Goal: Task Accomplishment & Management: Complete application form

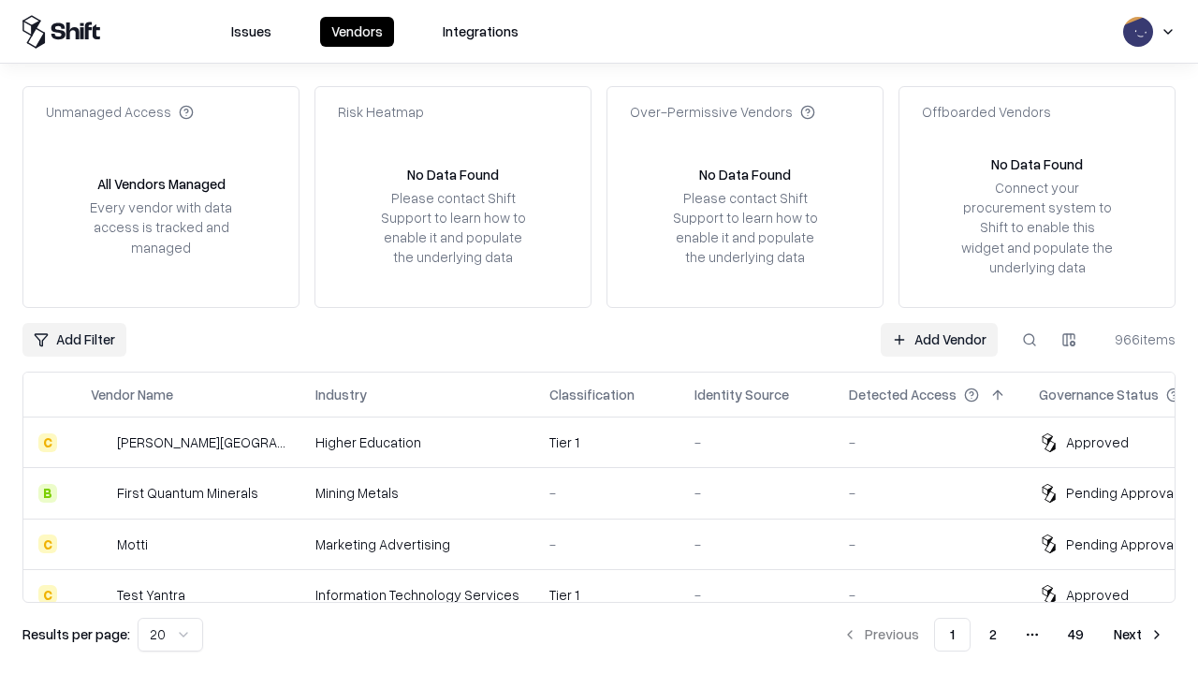
click at [939, 339] on link "Add Vendor" at bounding box center [939, 340] width 117 height 34
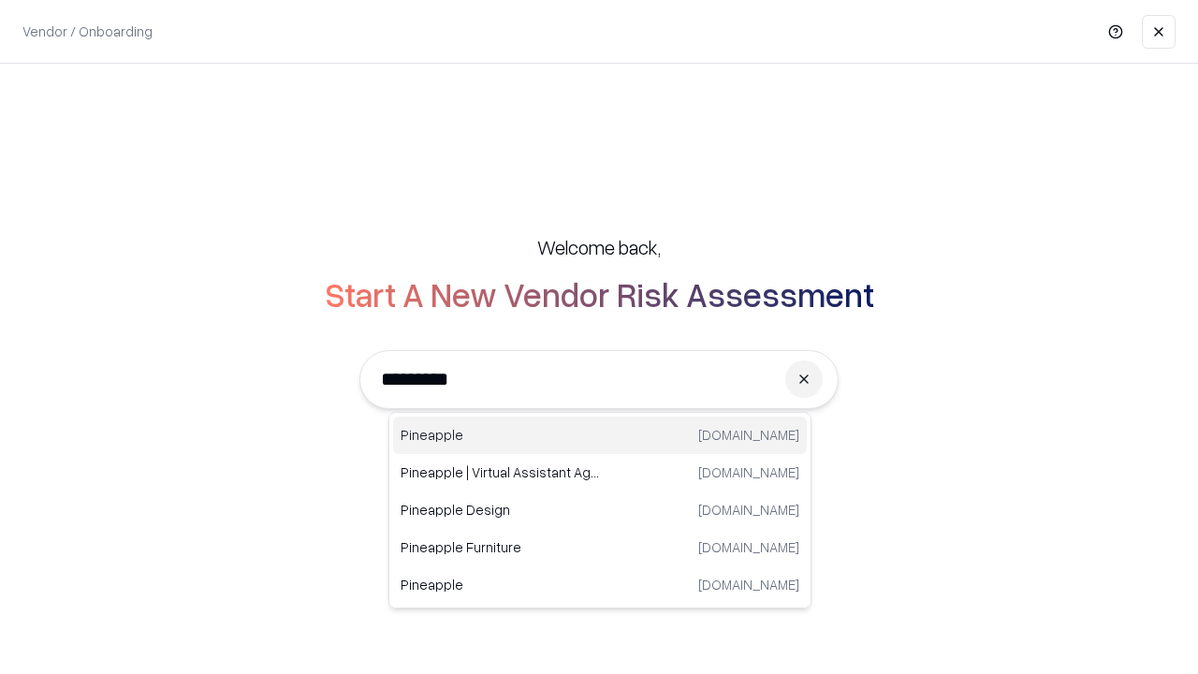
click at [600, 435] on div "Pineapple [DOMAIN_NAME]" at bounding box center [600, 434] width 414 height 37
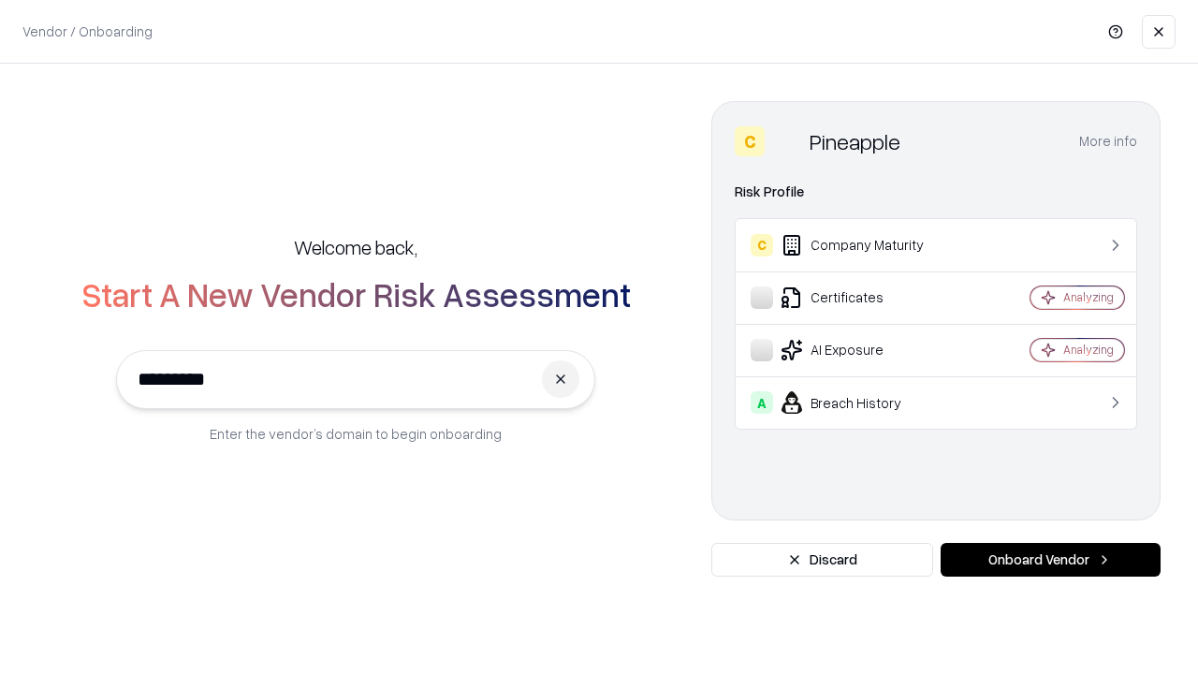
type input "*********"
click at [1050, 560] on button "Onboard Vendor" at bounding box center [1051, 560] width 220 height 34
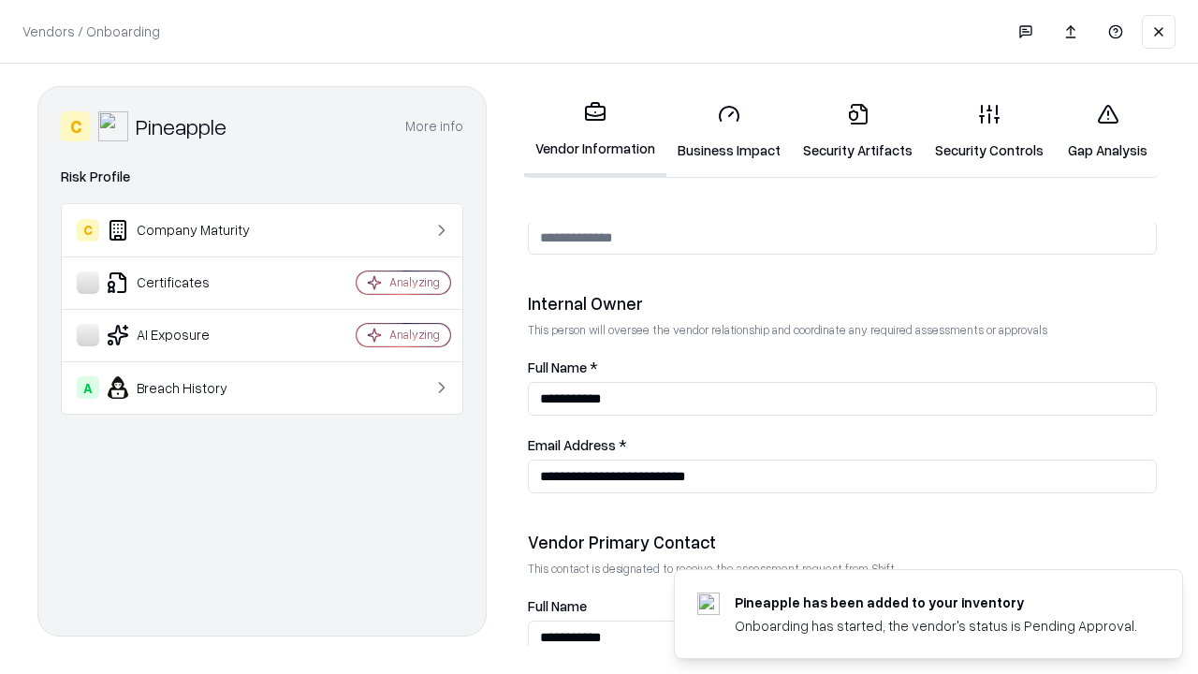
scroll to position [970, 0]
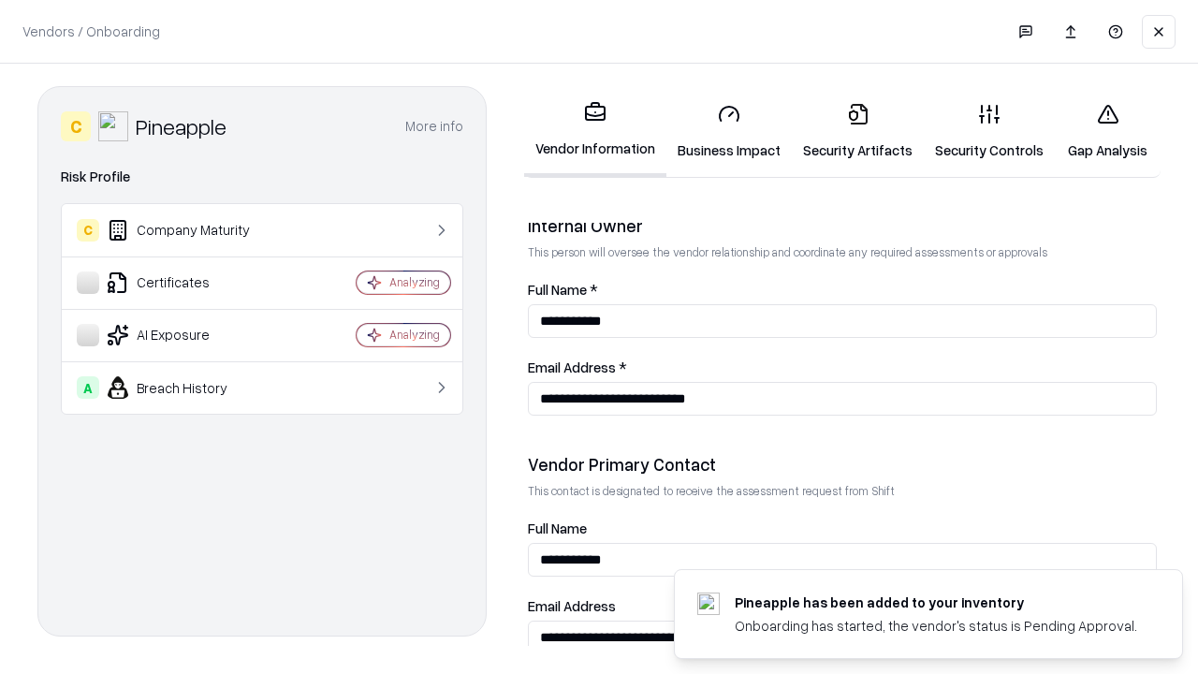
click at [729, 131] on link "Business Impact" at bounding box center [728, 131] width 125 height 87
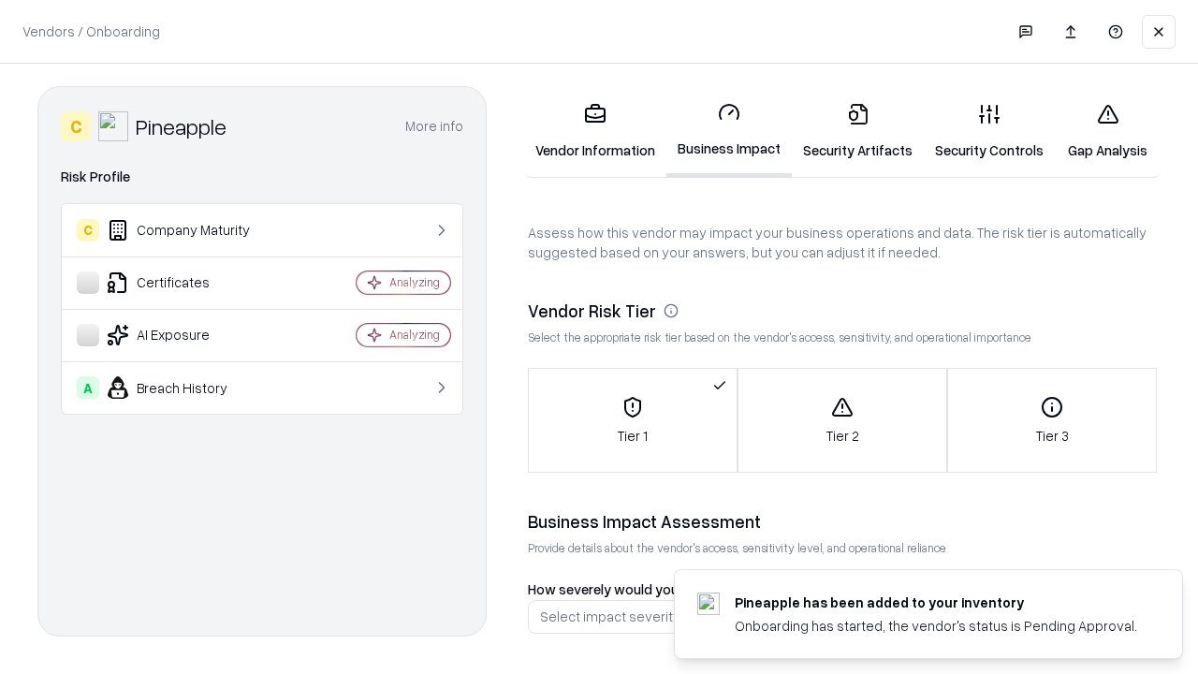
click at [857, 131] on link "Security Artifacts" at bounding box center [858, 131] width 132 height 87
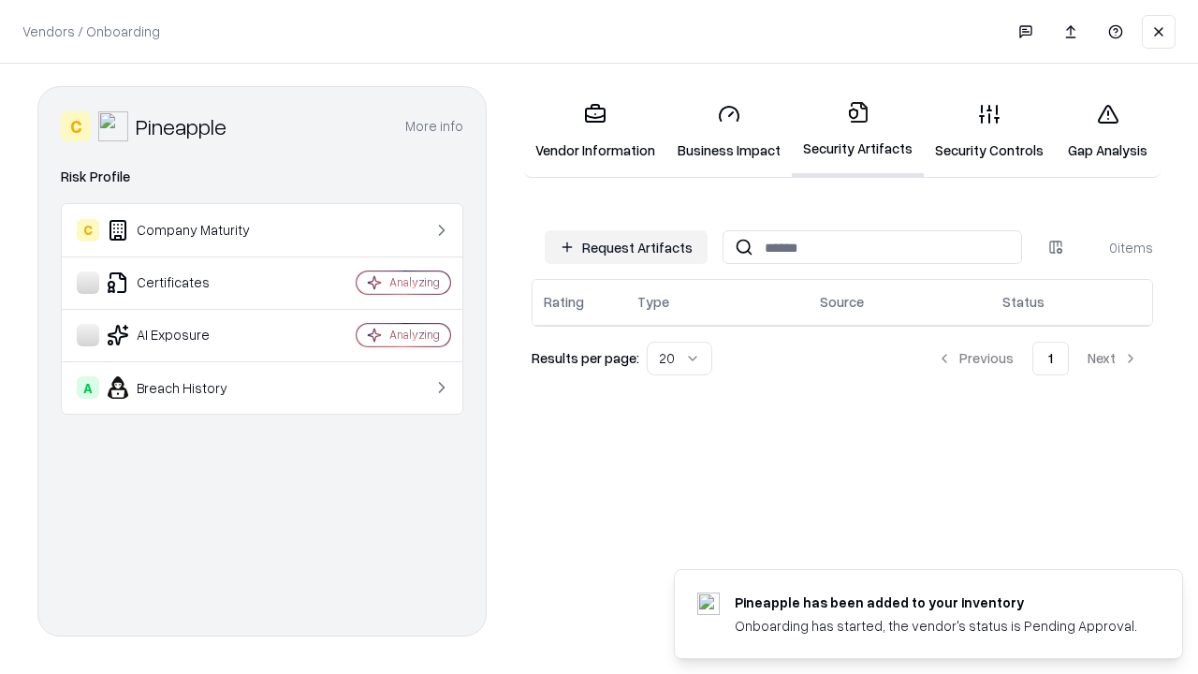
click at [626, 247] on button "Request Artifacts" at bounding box center [626, 247] width 163 height 34
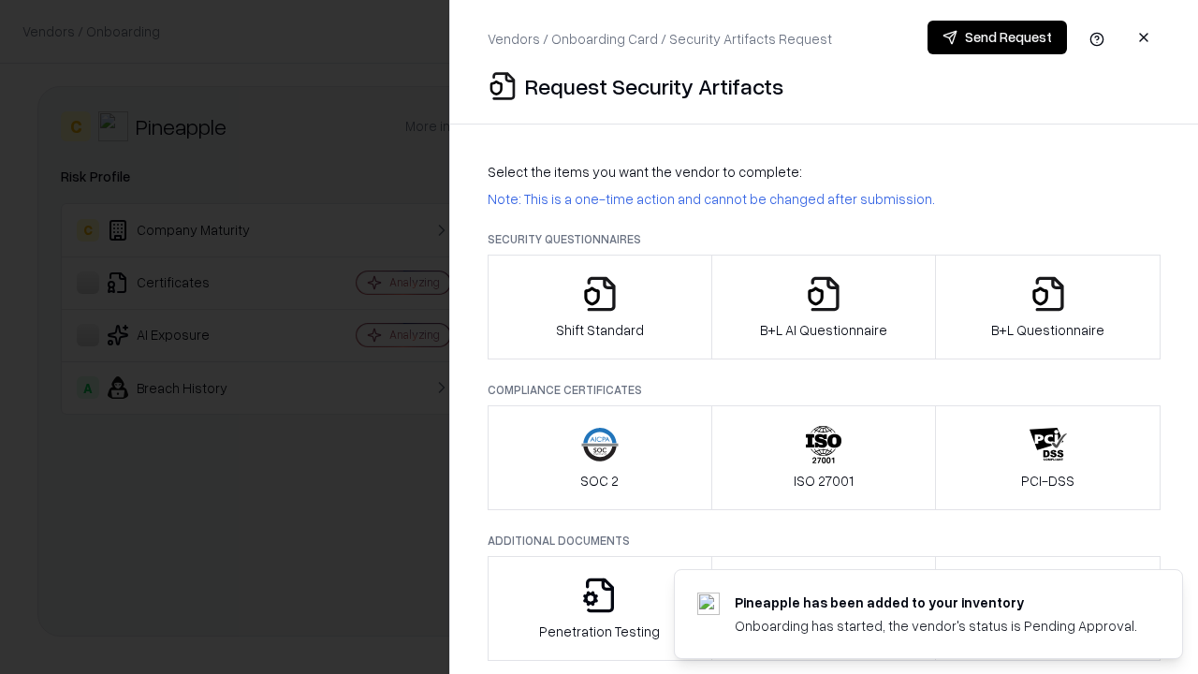
click at [599, 307] on icon "button" at bounding box center [599, 293] width 37 height 37
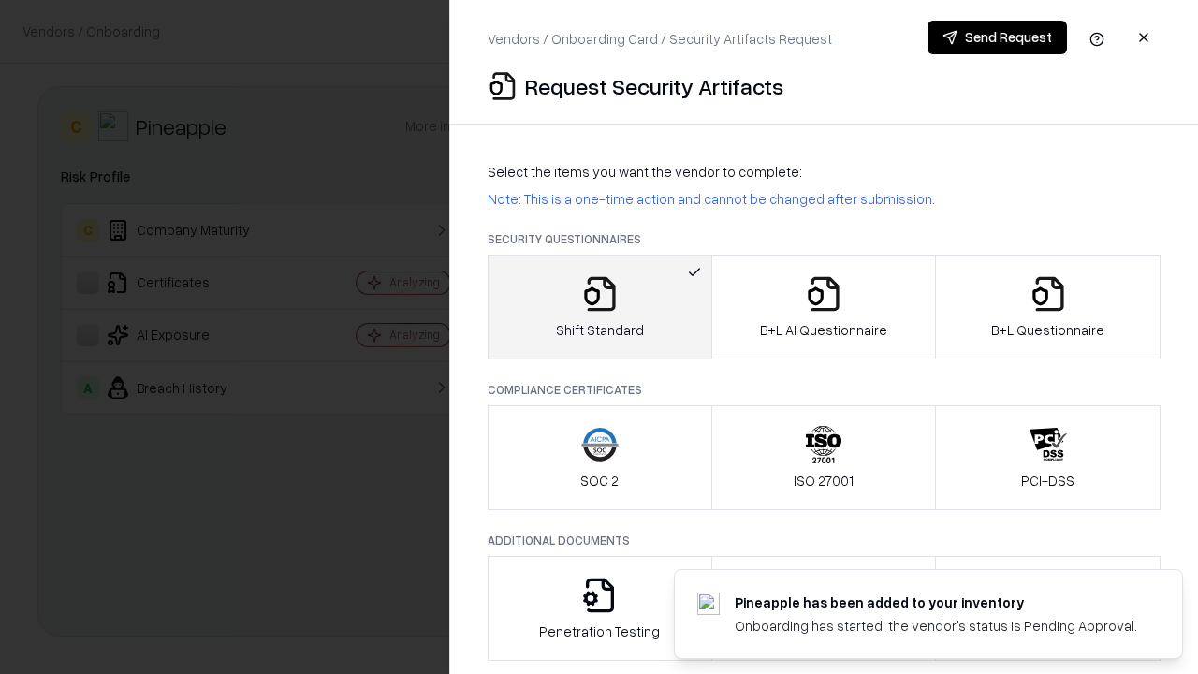
click at [997, 37] on button "Send Request" at bounding box center [997, 38] width 139 height 34
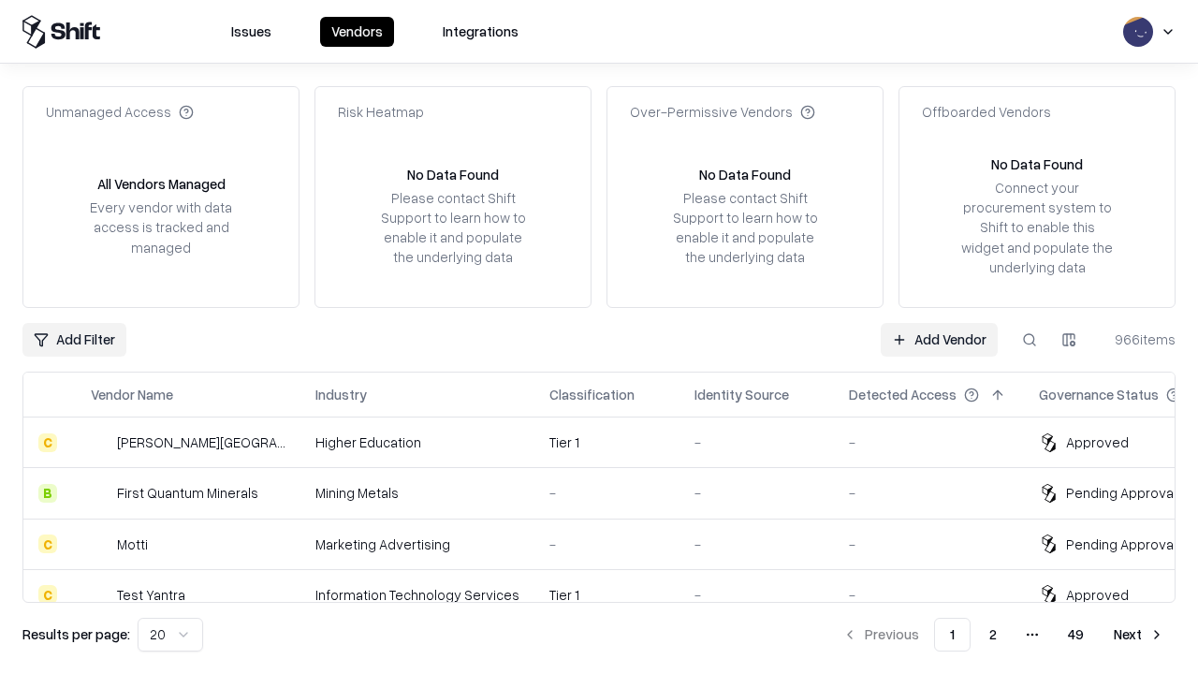
click at [1030, 339] on button at bounding box center [1030, 340] width 34 height 34
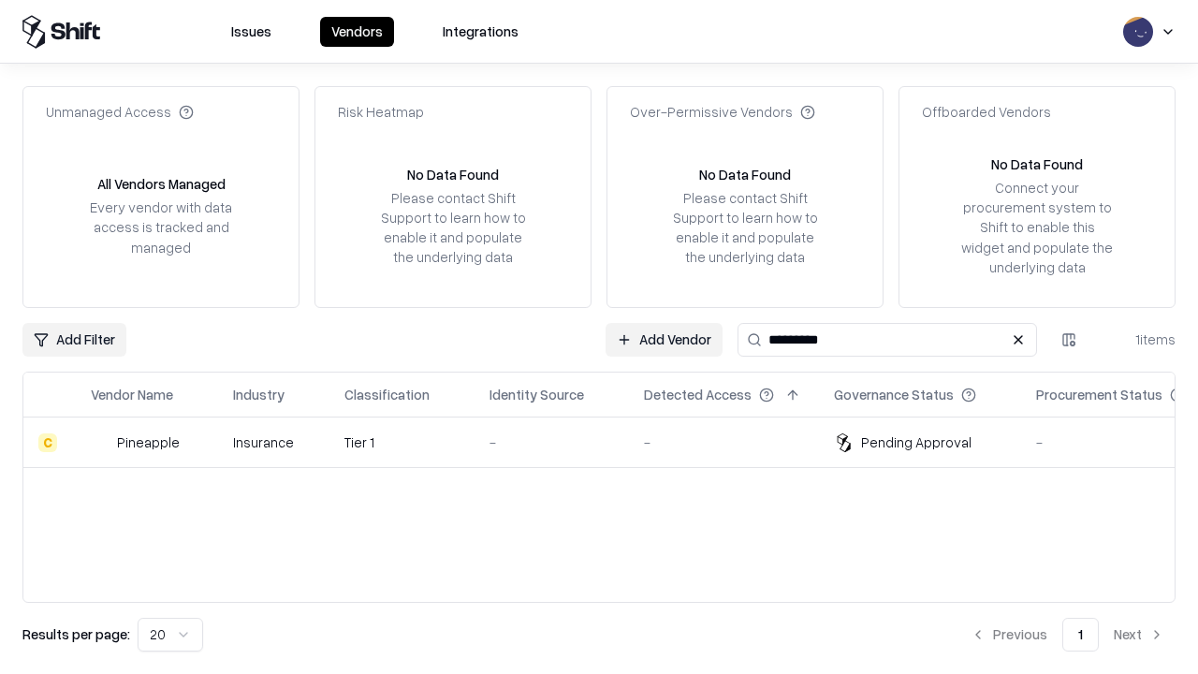
type input "*********"
click at [610, 442] on div "-" at bounding box center [551, 442] width 124 height 20
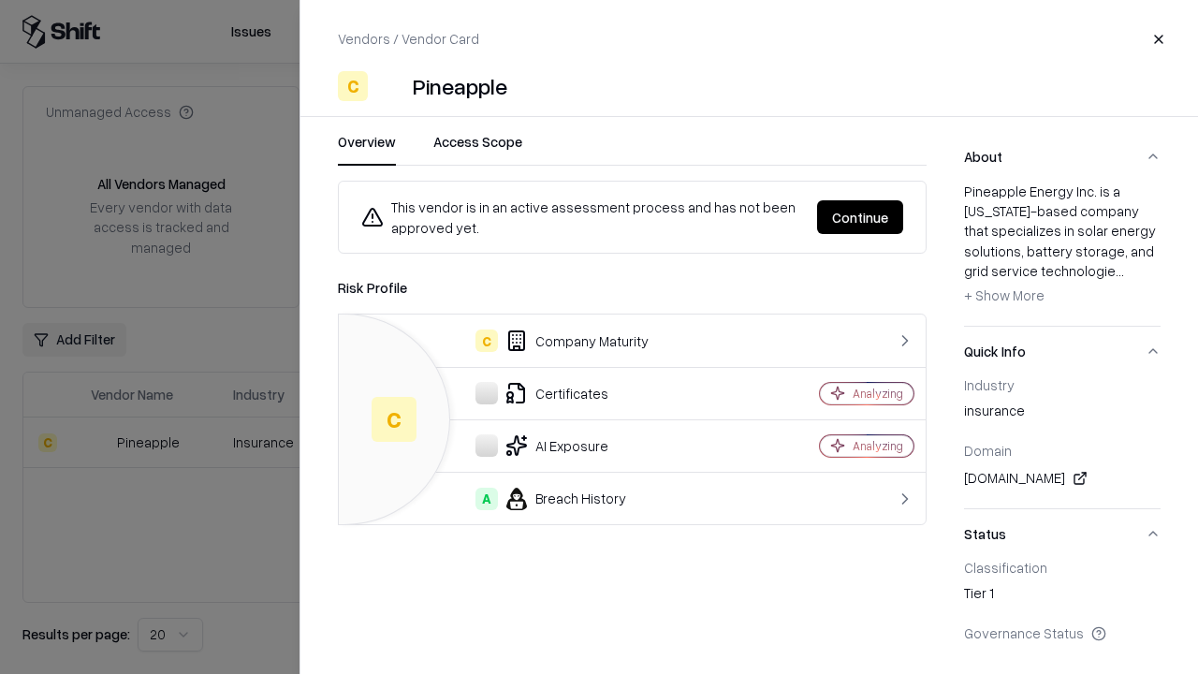
click at [860, 217] on button "Continue" at bounding box center [860, 217] width 86 height 34
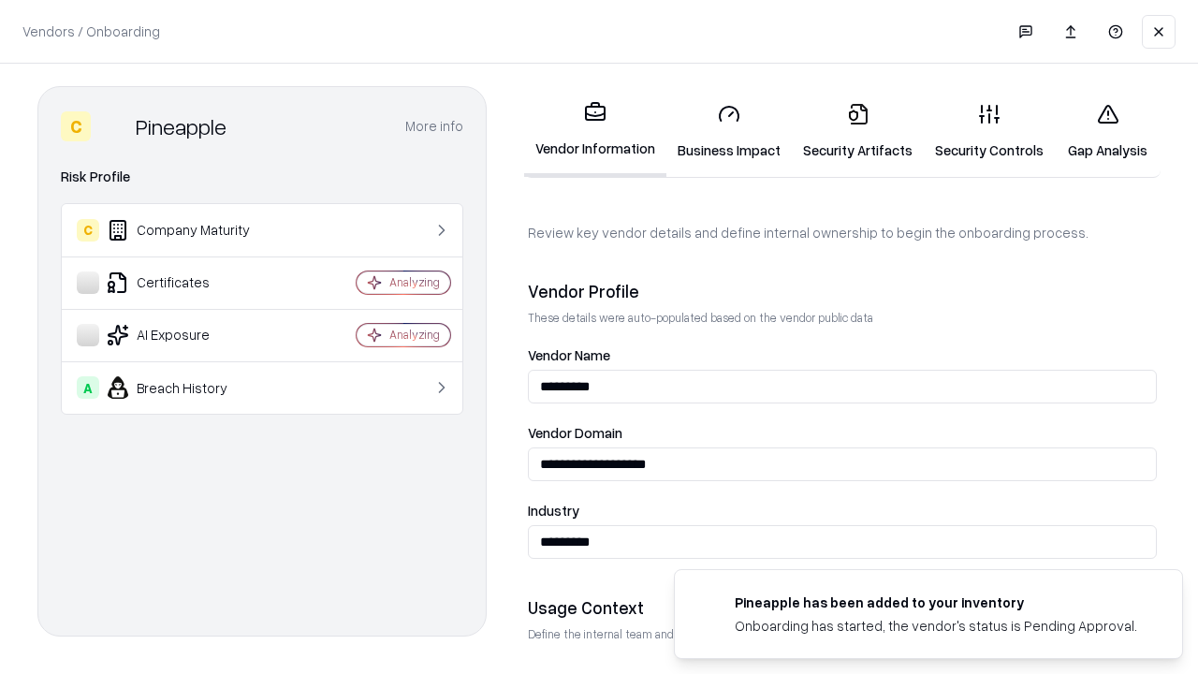
click at [857, 131] on link "Security Artifacts" at bounding box center [858, 131] width 132 height 87
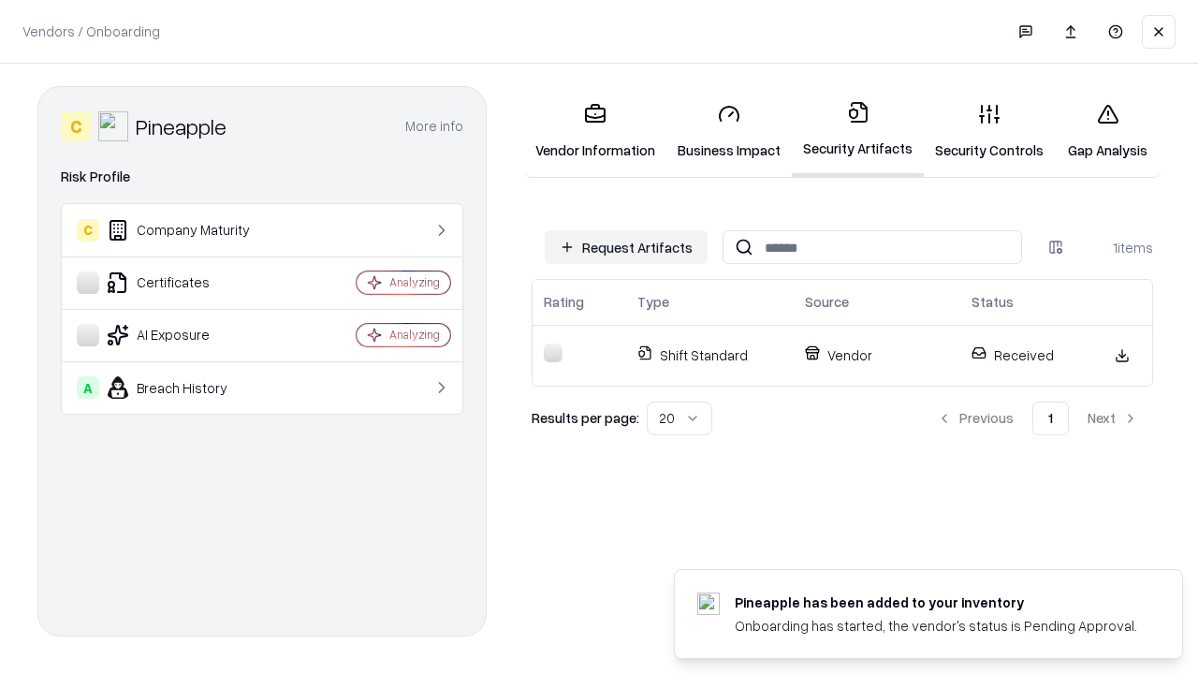
click at [1107, 131] on link "Gap Analysis" at bounding box center [1108, 131] width 106 height 87
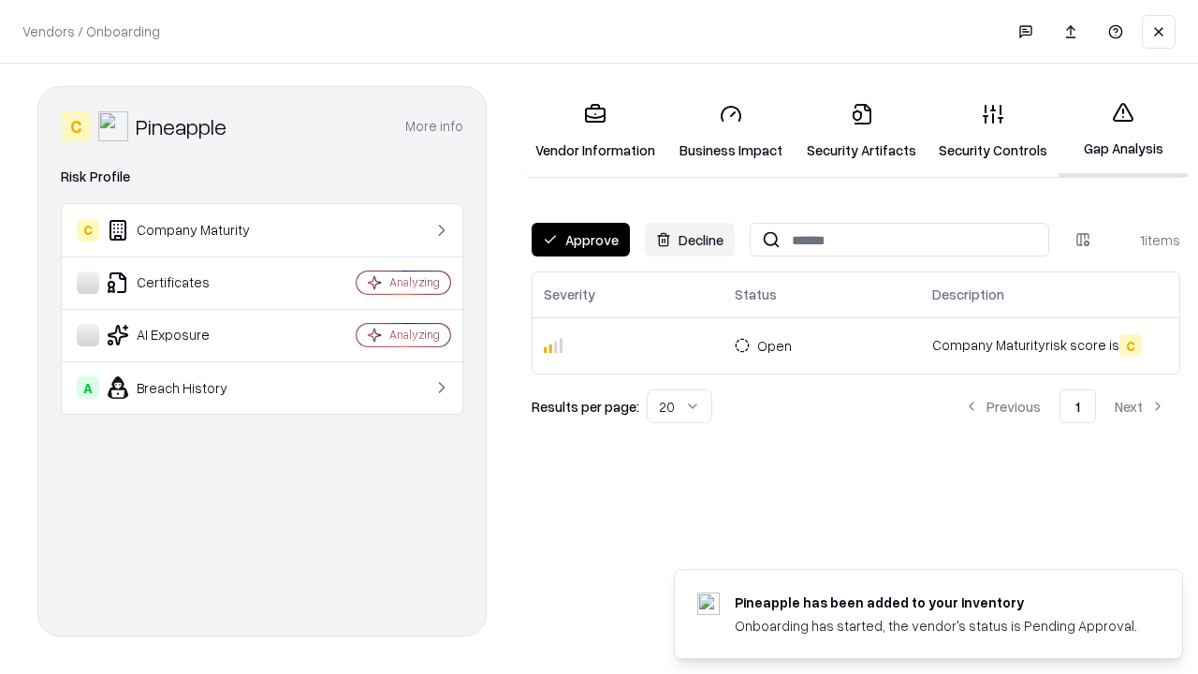
click at [580, 240] on button "Approve" at bounding box center [581, 240] width 98 height 34
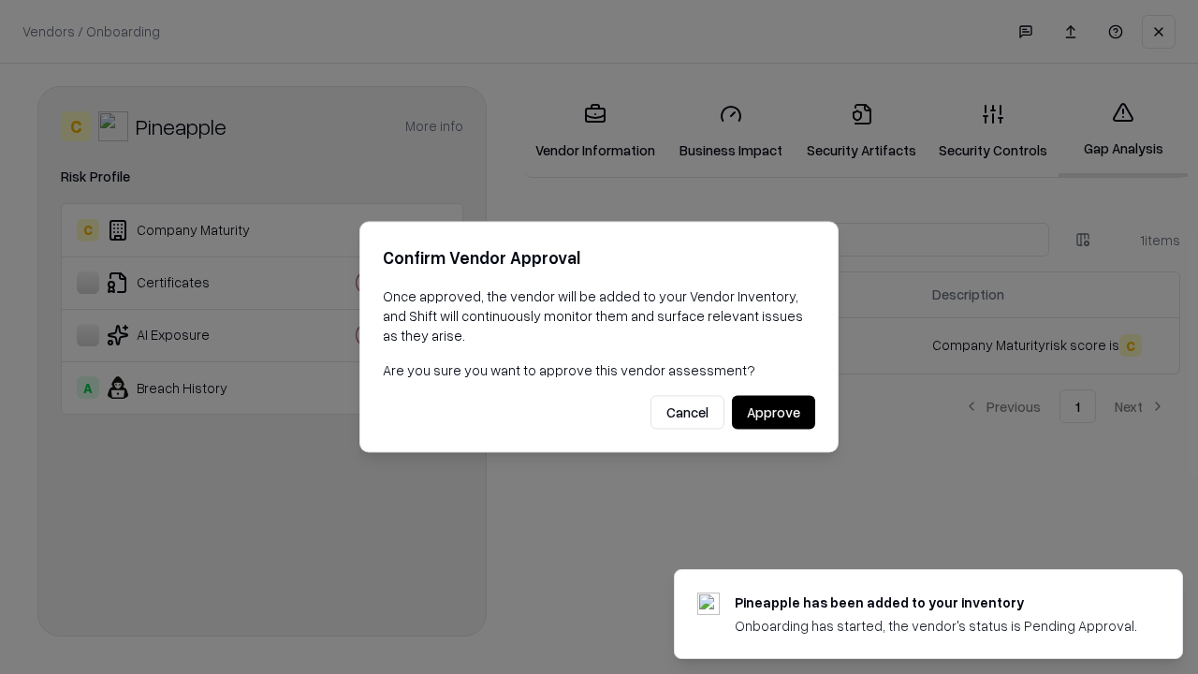
click at [773, 412] on button "Approve" at bounding box center [773, 413] width 83 height 34
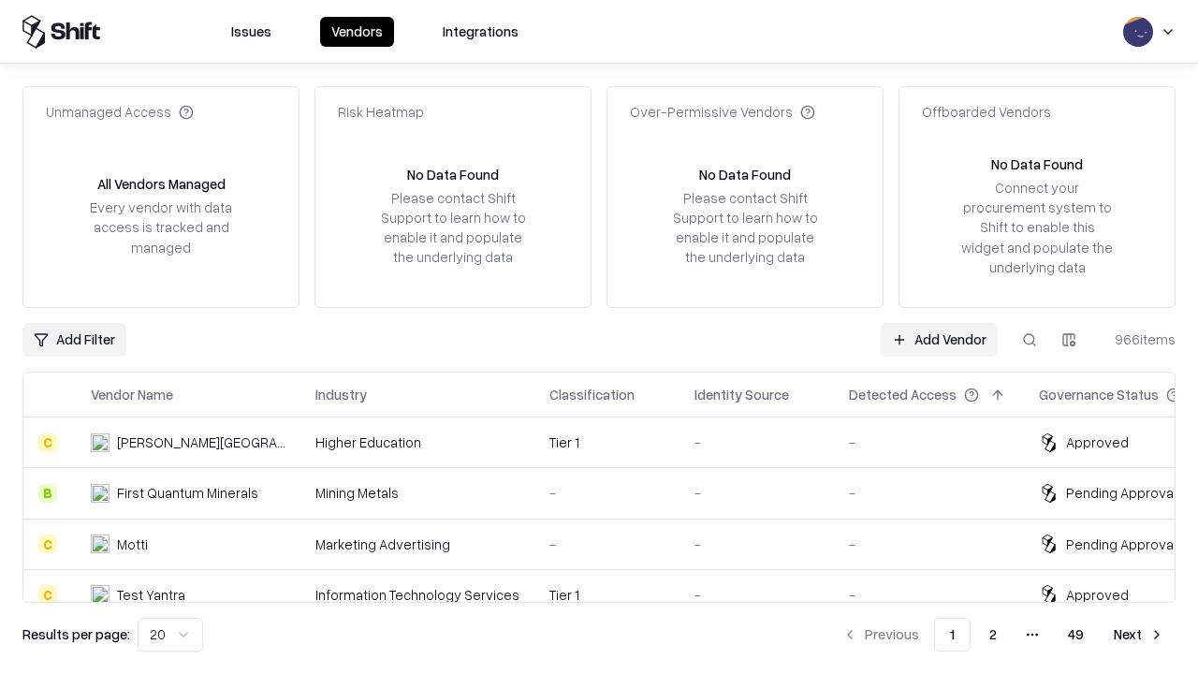
type input "*********"
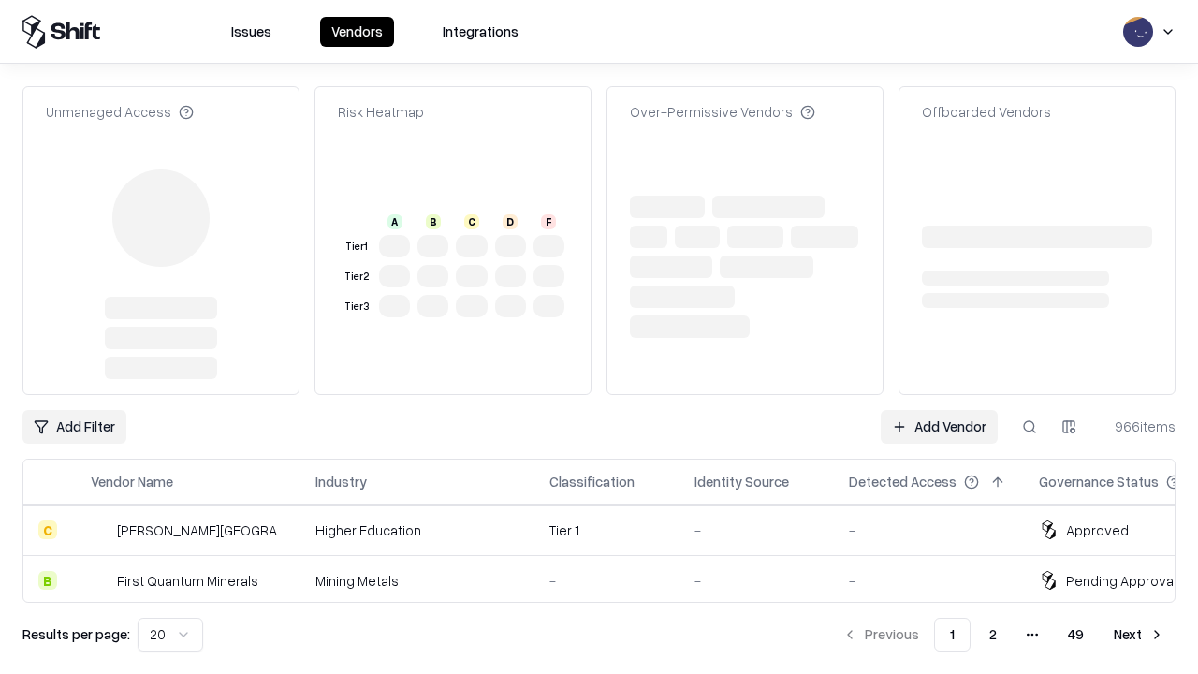
click at [939, 410] on link "Add Vendor" at bounding box center [939, 427] width 117 height 34
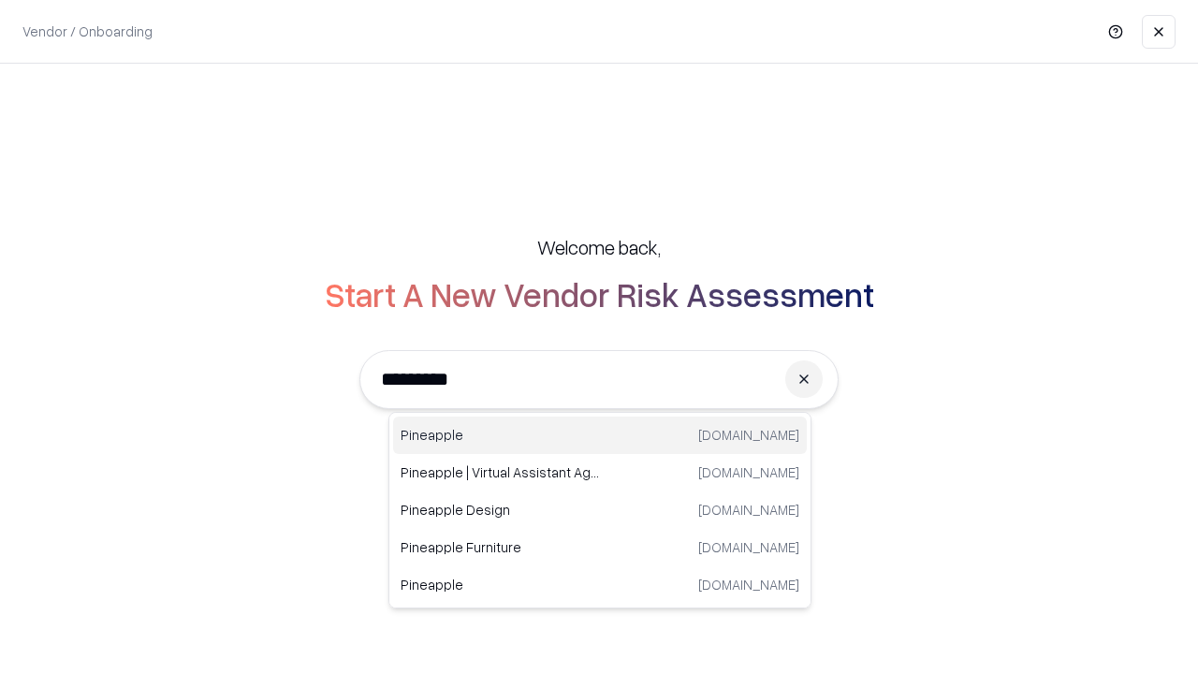
click at [600, 435] on div "Pineapple [DOMAIN_NAME]" at bounding box center [600, 434] width 414 height 37
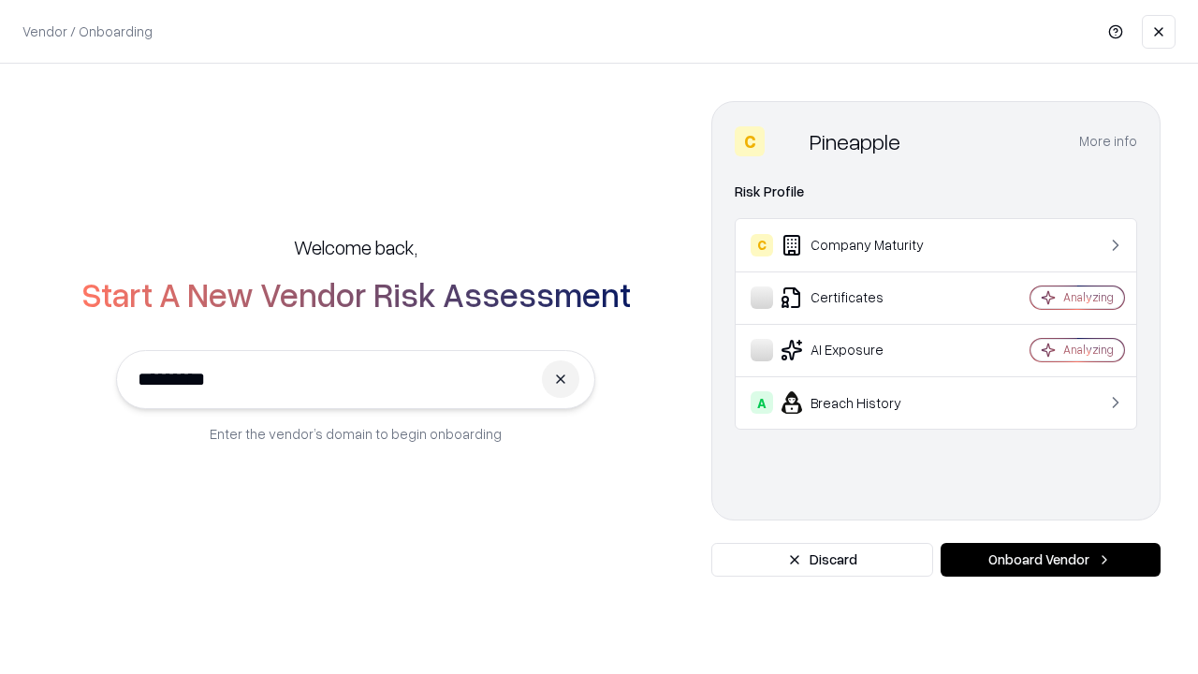
type input "*********"
click at [1050, 560] on button "Onboard Vendor" at bounding box center [1051, 560] width 220 height 34
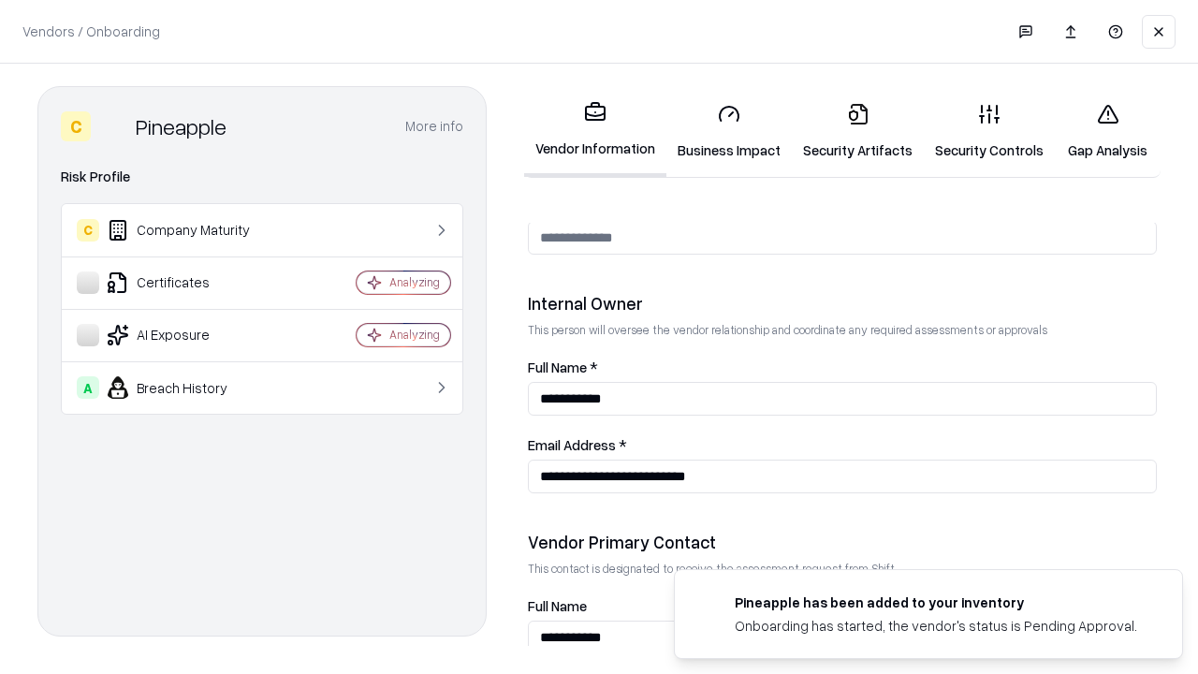
scroll to position [970, 0]
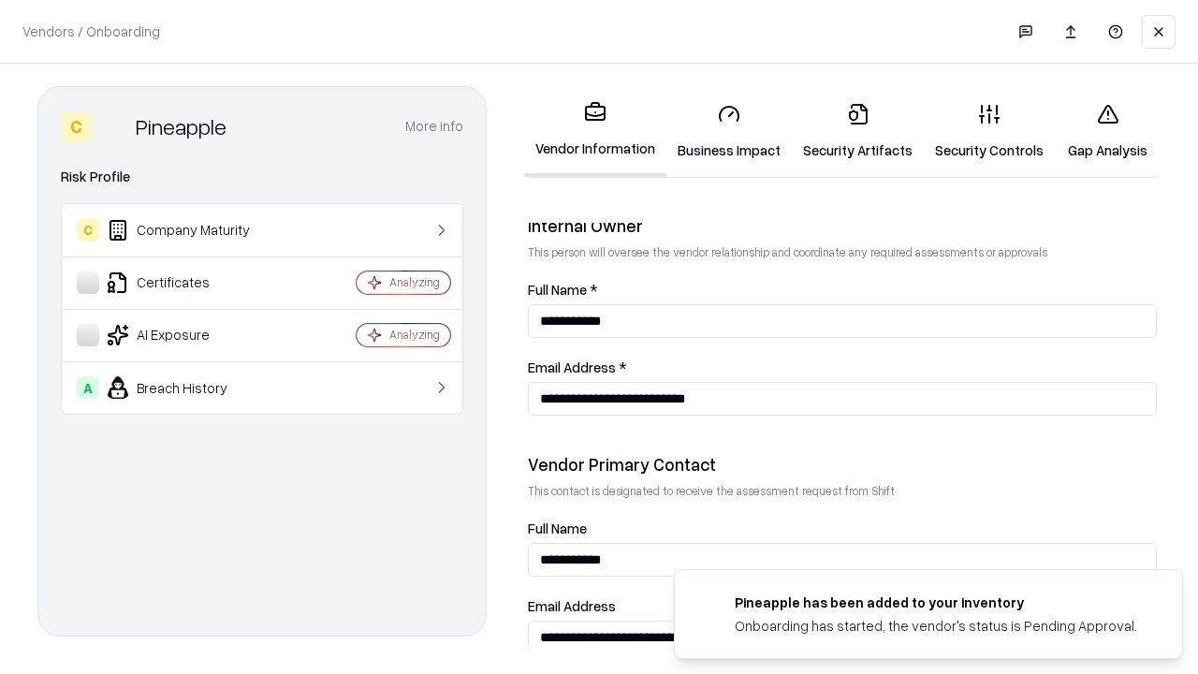
click at [1107, 131] on link "Gap Analysis" at bounding box center [1108, 131] width 106 height 87
